Goal: Task Accomplishment & Management: Complete application form

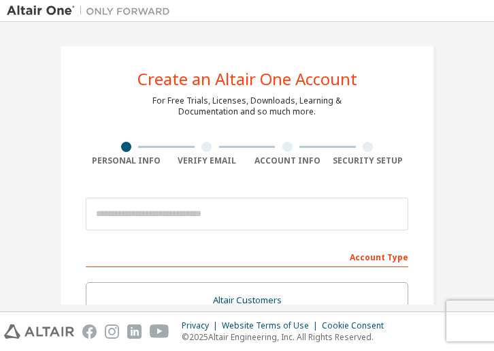
click at [380, 12] on div at bounding box center [327, 10] width 301 height 21
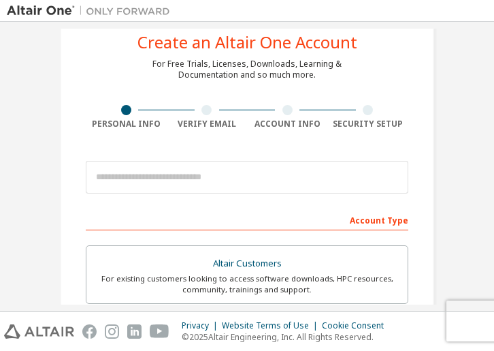
scroll to position [78, 0]
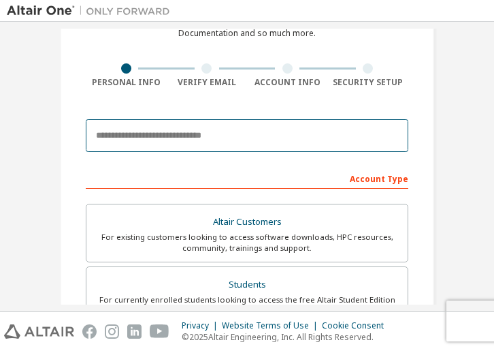
click at [352, 129] on input "email" at bounding box center [247, 135] width 323 height 33
type input "**********"
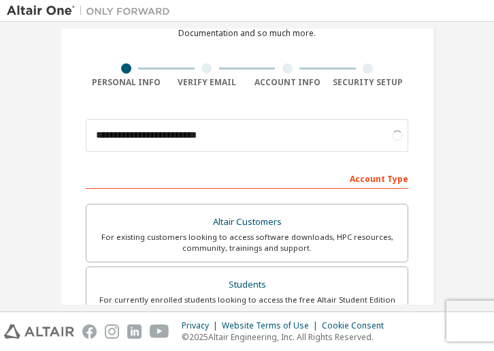
click at [418, 101] on div "**********" at bounding box center [247, 333] width 374 height 732
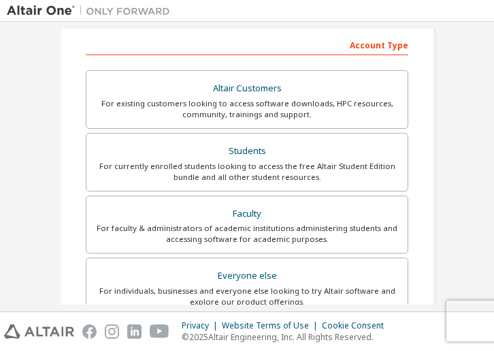
scroll to position [215, 0]
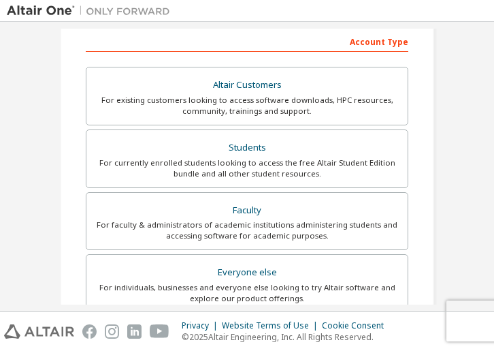
click at [315, 153] on div "Students" at bounding box center [247, 147] width 305 height 19
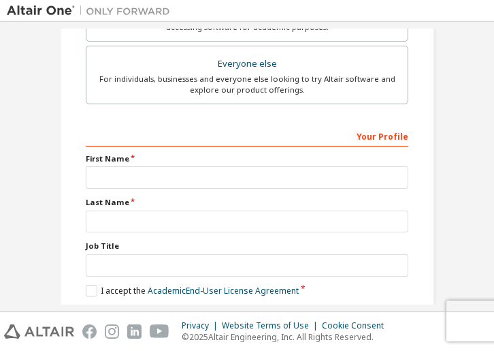
scroll to position [433, 0]
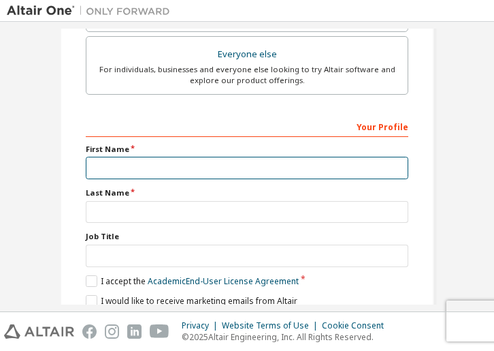
click at [341, 165] on input "text" at bounding box center [247, 168] width 323 height 22
type input "*"
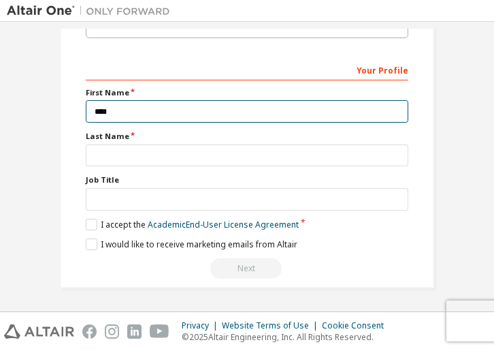
scroll to position [489, 0]
type input "****"
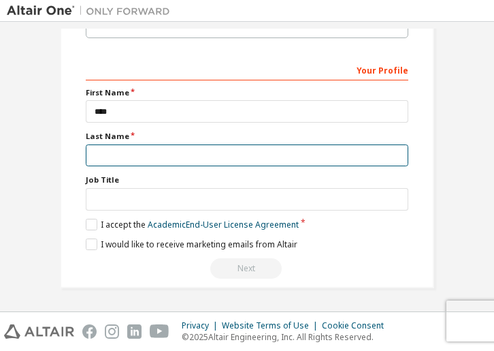
click at [329, 156] on input "text" at bounding box center [247, 155] width 323 height 22
type input "*******"
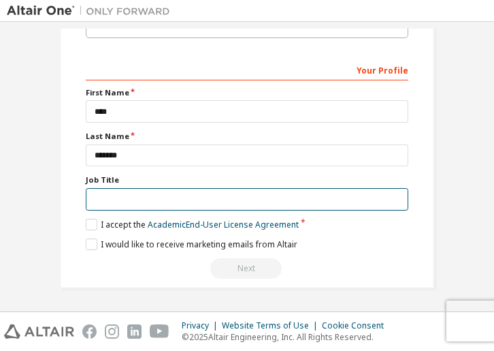
click at [363, 195] on input "text" at bounding box center [247, 199] width 323 height 22
click at [276, 206] on input "text" at bounding box center [247, 199] width 323 height 22
click at [300, 203] on input "text" at bounding box center [247, 199] width 323 height 22
click at [300, 205] on input "text" at bounding box center [247, 199] width 323 height 22
click at [320, 197] on input "text" at bounding box center [247, 199] width 323 height 22
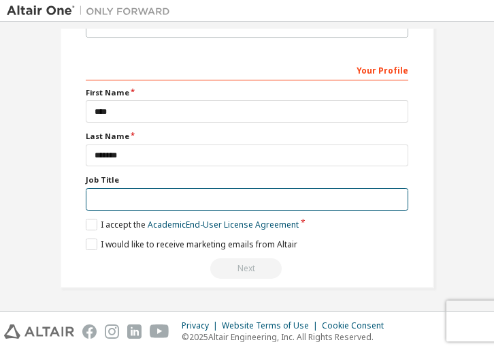
click at [319, 197] on input "text" at bounding box center [247, 199] width 323 height 22
type input "*******"
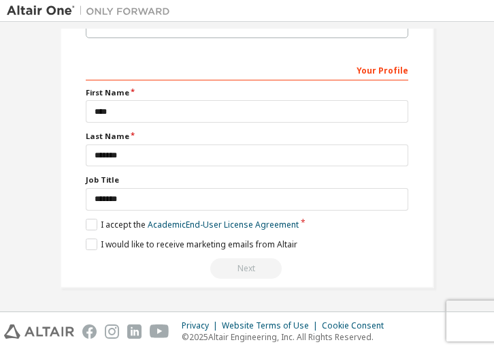
click at [93, 229] on label "I accept the Academic End-User License Agreement" at bounding box center [192, 224] width 213 height 12
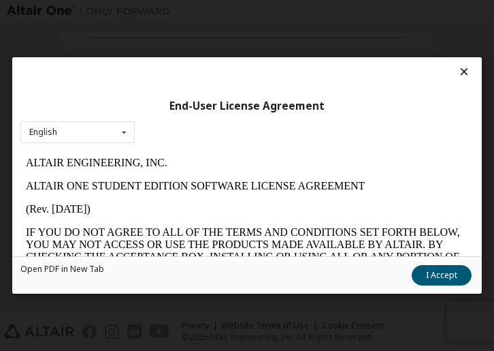
scroll to position [0, 0]
click at [46, 131] on div "English" at bounding box center [43, 132] width 28 height 8
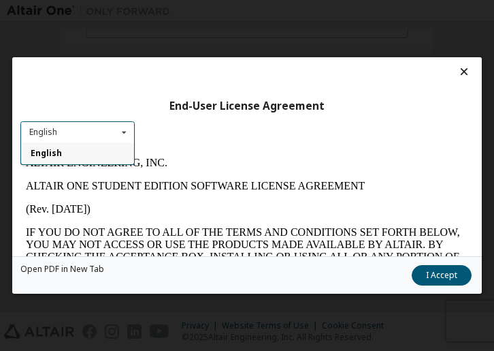
click at [442, 265] on button "I Accept" at bounding box center [442, 275] width 60 height 20
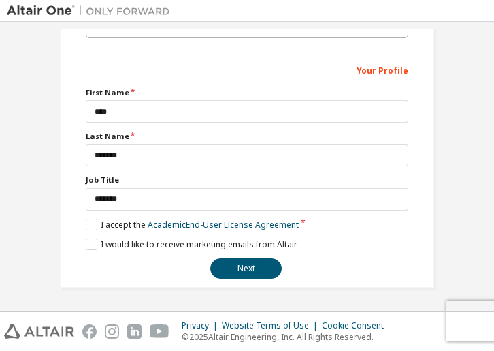
click at [255, 274] on button "Next" at bounding box center [245, 268] width 71 height 20
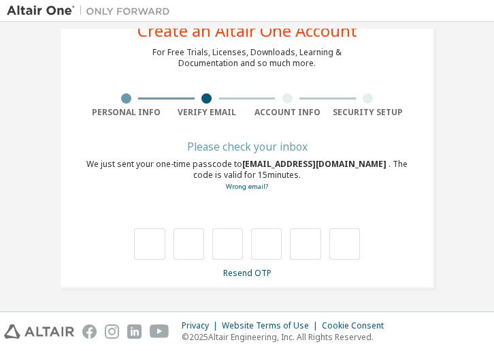
scroll to position [48, 0]
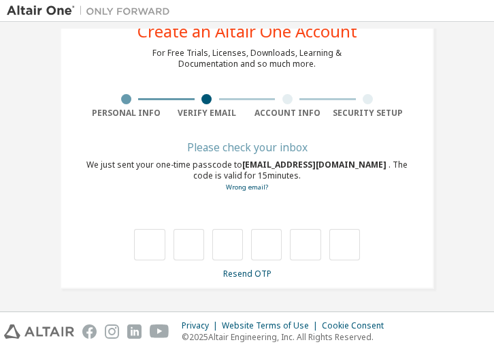
click at [150, 233] on input "text" at bounding box center [149, 244] width 31 height 31
type input "*"
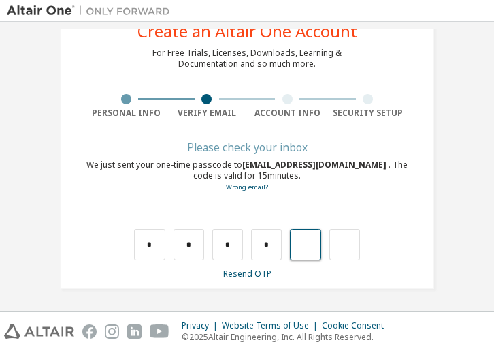
type input "*"
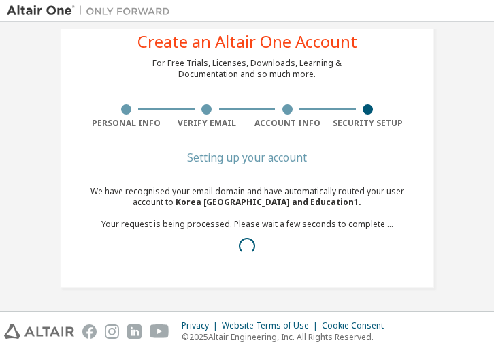
scroll to position [37, 0]
